Goal: Information Seeking & Learning: Find specific fact

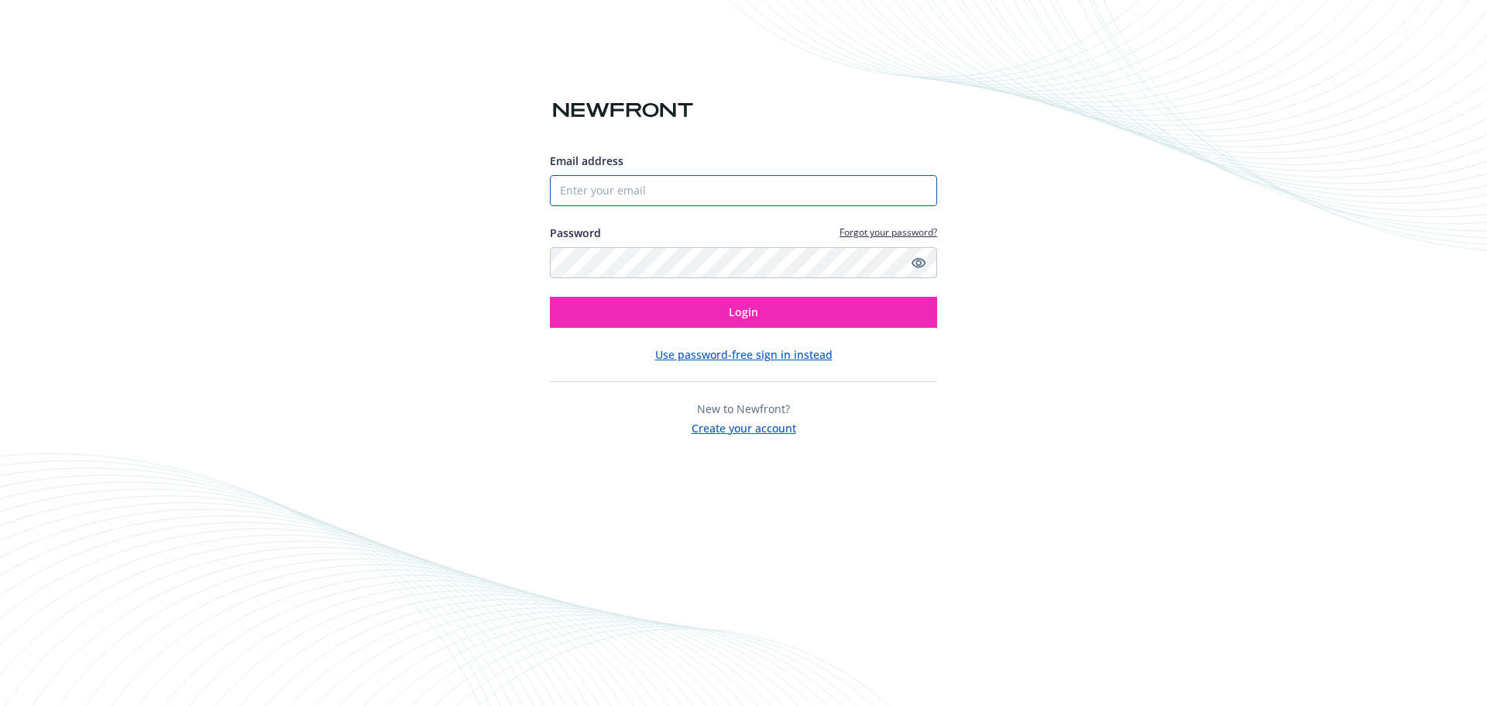
click at [653, 185] on input "Email address" at bounding box center [743, 190] width 387 height 31
type input "[PERSON_NAME][EMAIL_ADDRESS][PERSON_NAME][DOMAIN_NAME]"
click at [919, 259] on icon "Show password" at bounding box center [919, 263] width 14 height 10
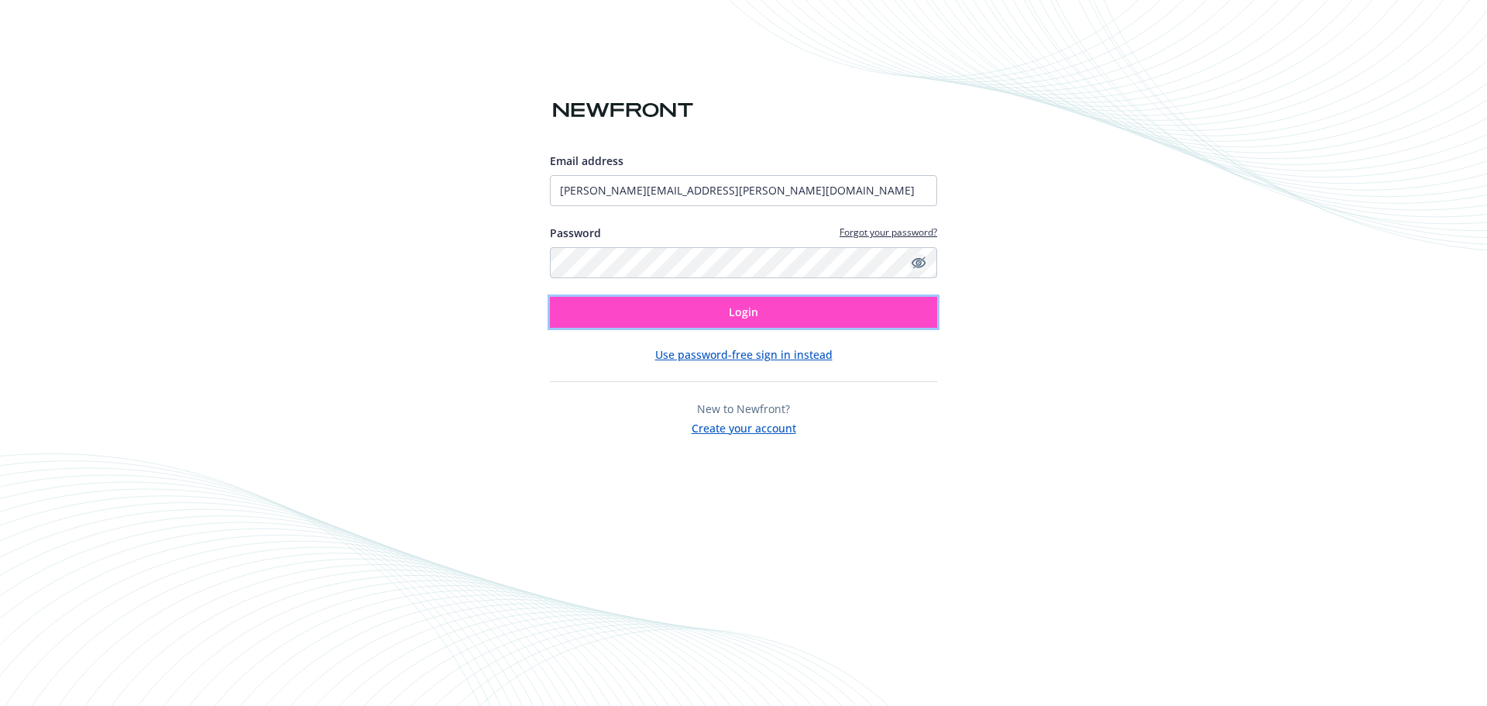
click at [728, 309] on button "Login" at bounding box center [743, 312] width 387 height 31
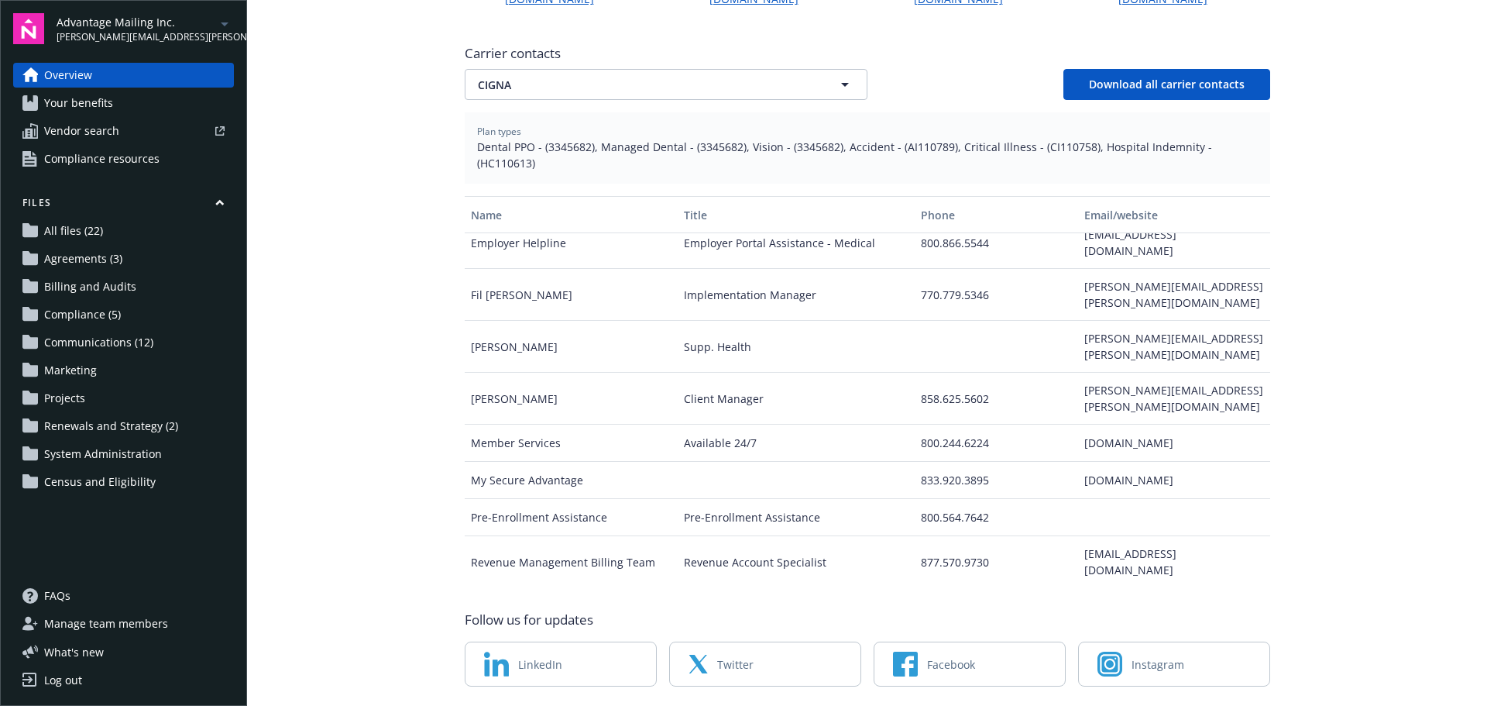
scroll to position [141, 0]
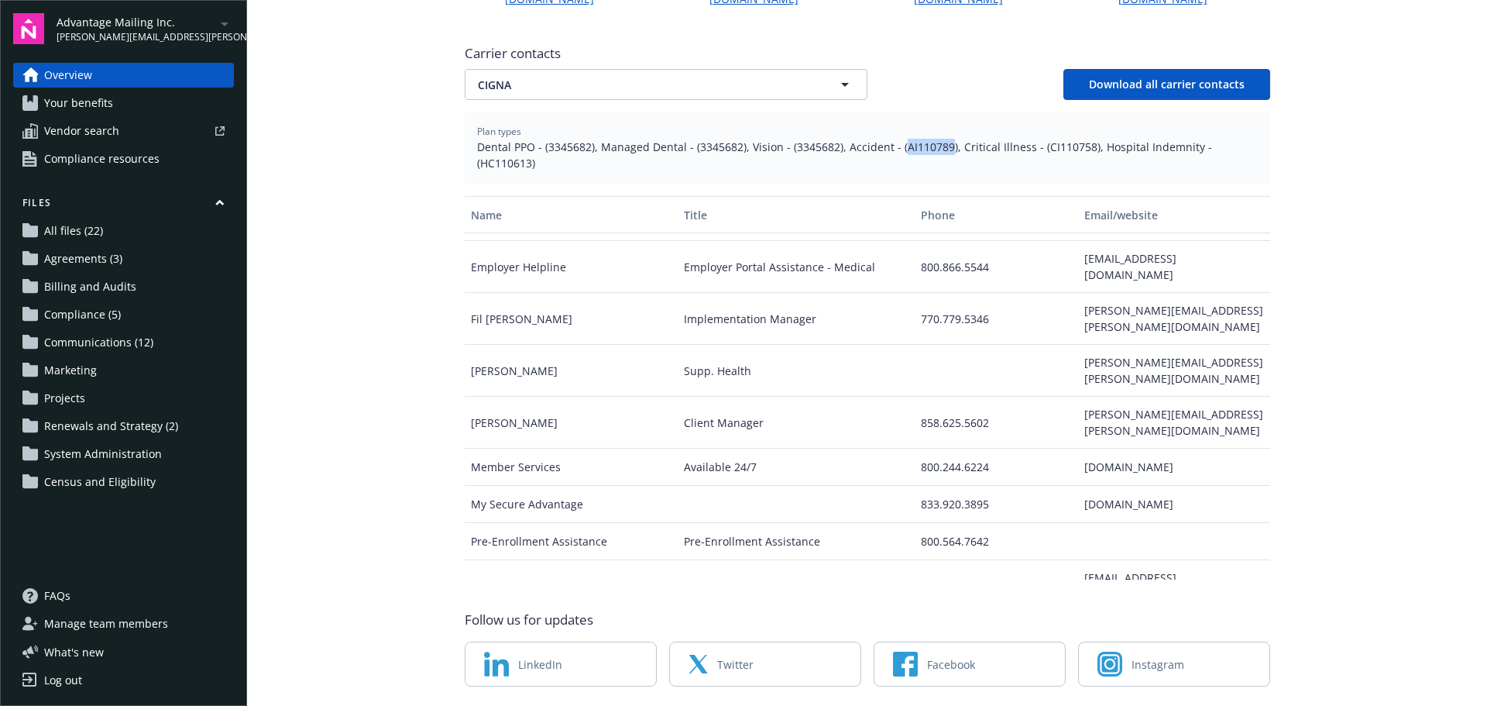
drag, startPoint x: 892, startPoint y: 113, endPoint x: 936, endPoint y: 115, distance: 43.4
click at [936, 139] on span "Dental PPO - (3345682), Managed Dental - (3345682), Vision - (3345682), Acciden…" at bounding box center [867, 155] width 781 height 33
copy span "AI110789"
